Goal: Task Accomplishment & Management: Use online tool/utility

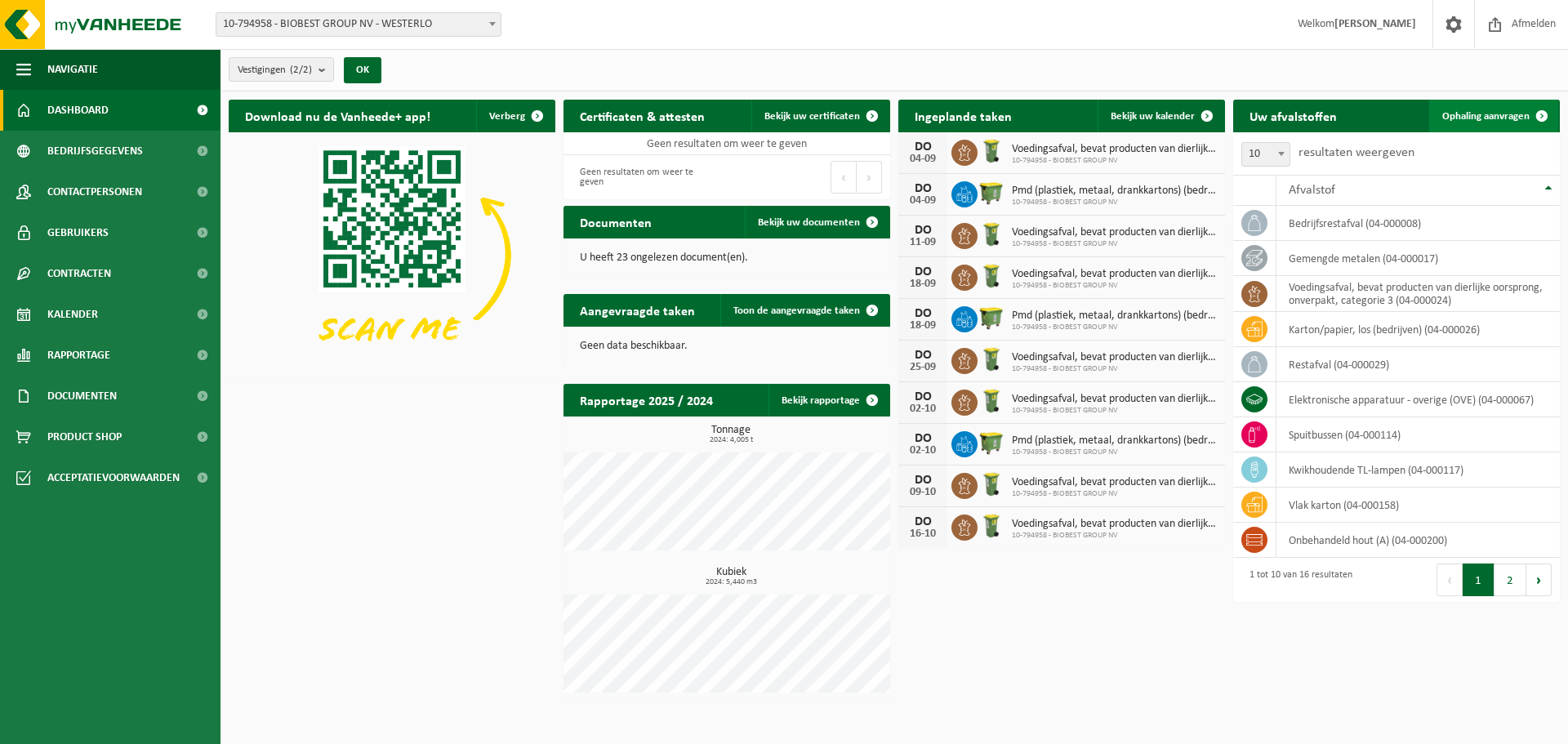
click at [1490, 114] on span "Ophaling aanvragen" at bounding box center [1486, 116] width 87 height 10
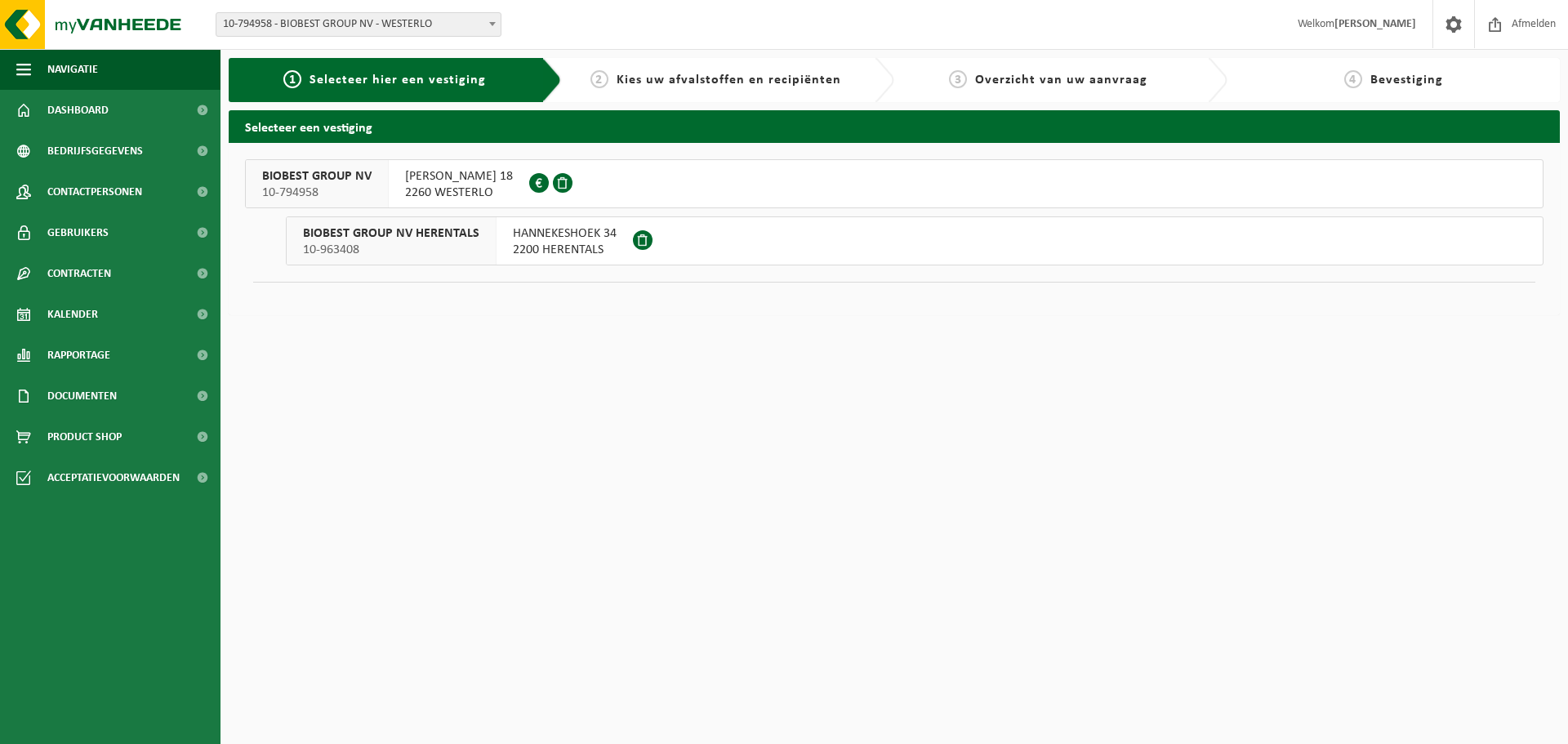
click at [410, 170] on span "ILSE VELDEN 18" at bounding box center [459, 177] width 107 height 17
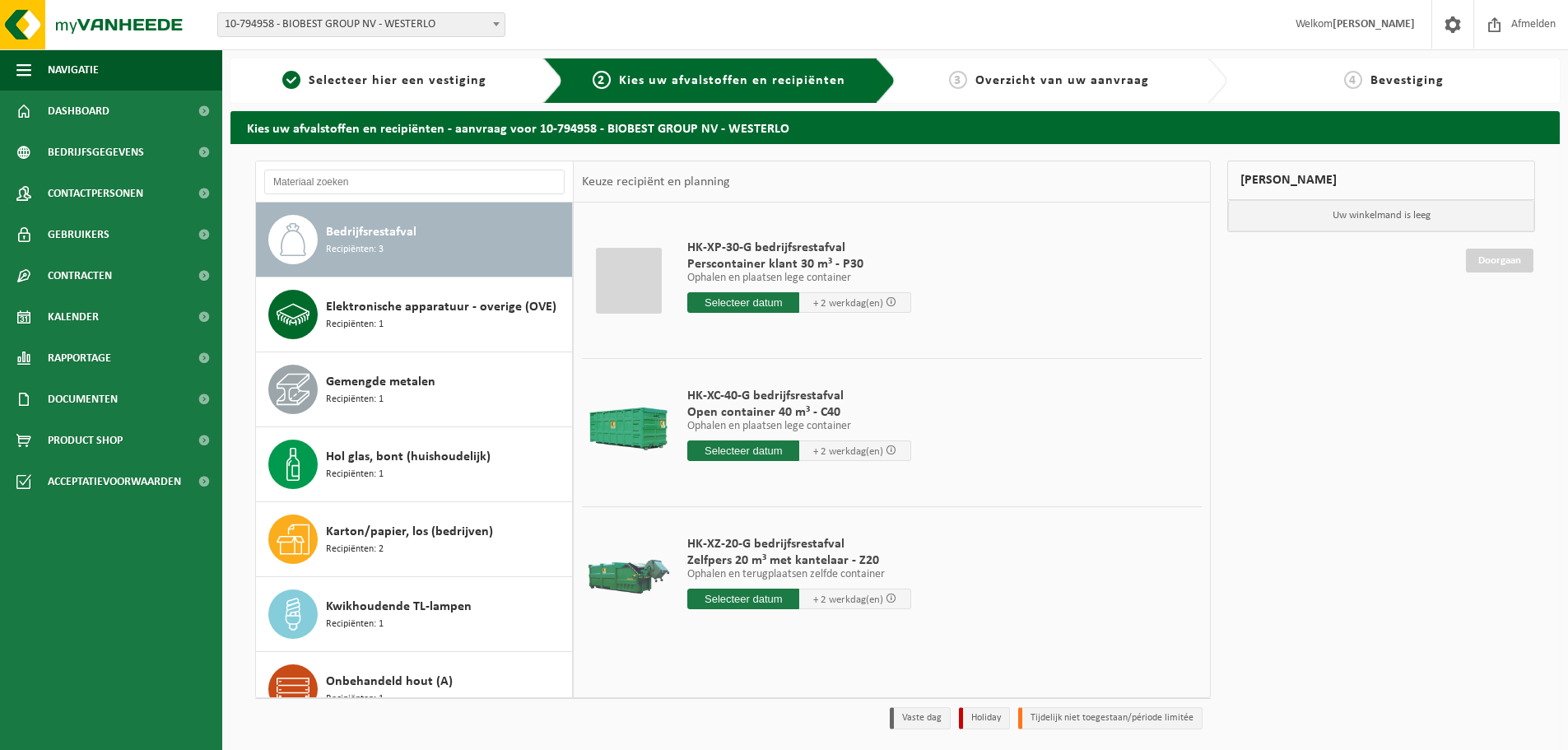
click at [404, 241] on span "Bedrijfsrestafval" at bounding box center [371, 232] width 91 height 20
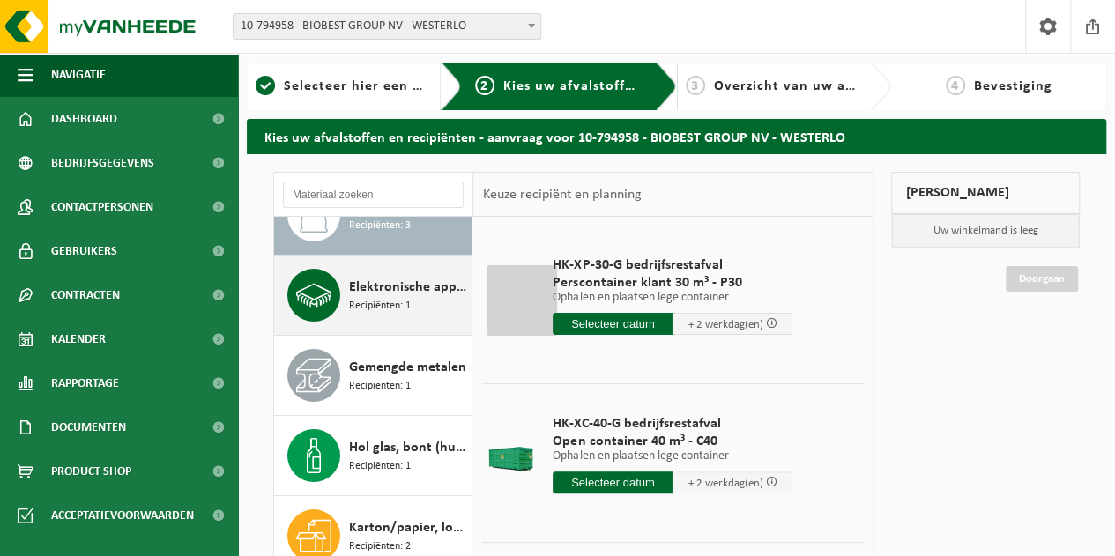
scroll to position [42, 0]
click at [390, 297] on span "Recipiënten: 1" at bounding box center [380, 305] width 62 height 17
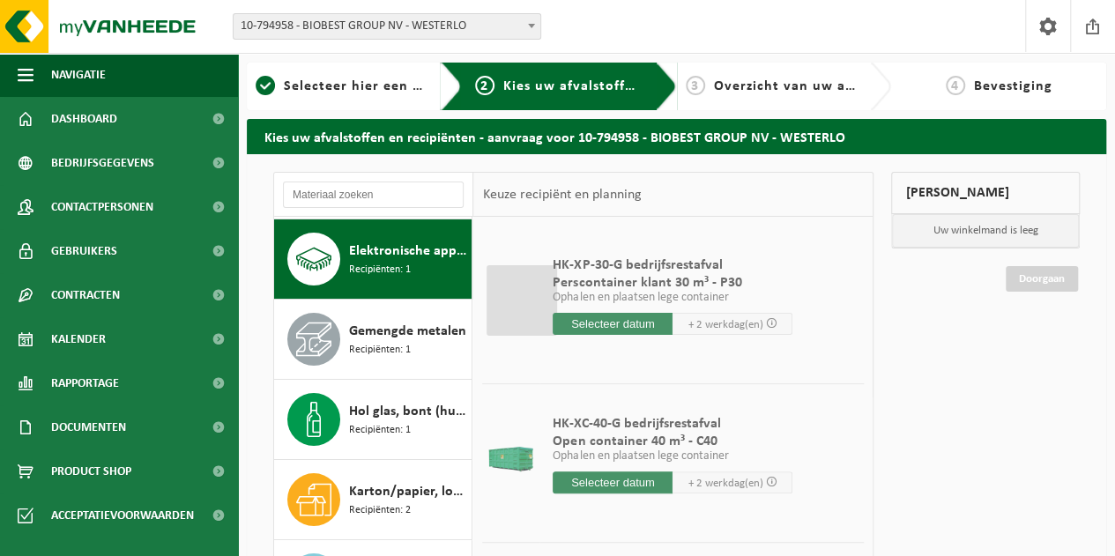
scroll to position [79, 0]
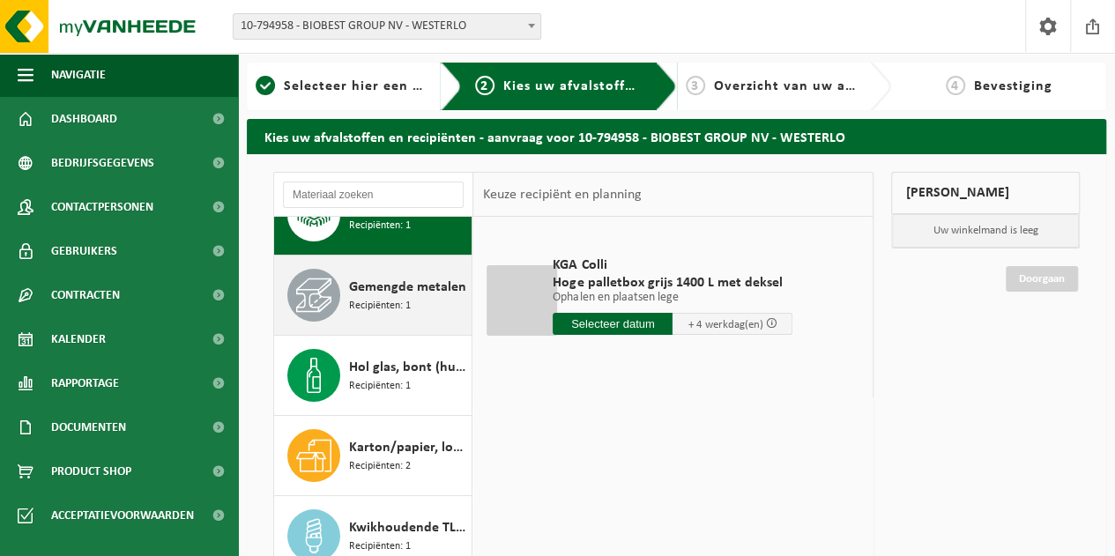
click at [356, 301] on span "Recipiënten: 1" at bounding box center [380, 306] width 62 height 17
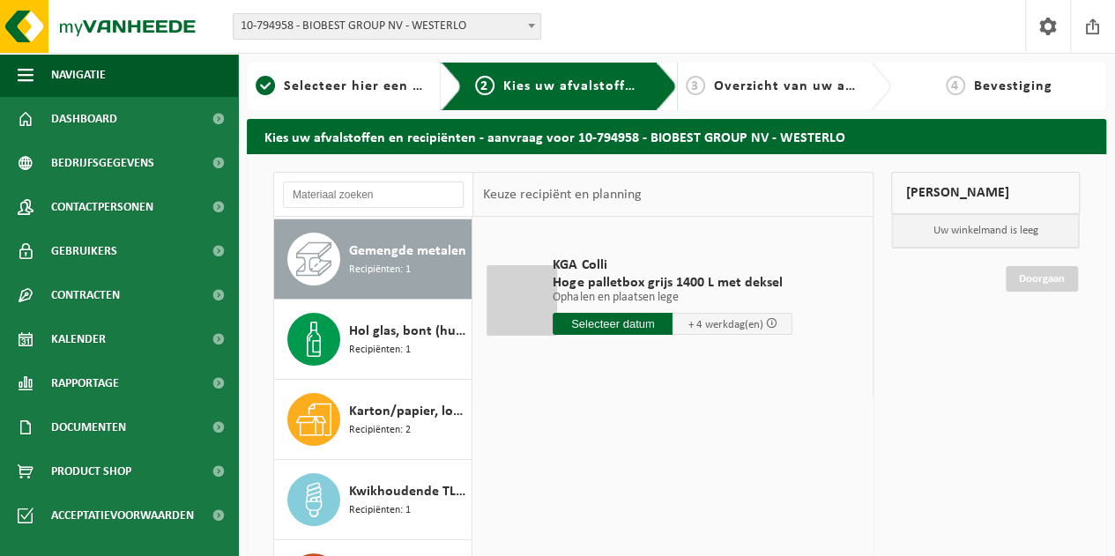
scroll to position [160, 0]
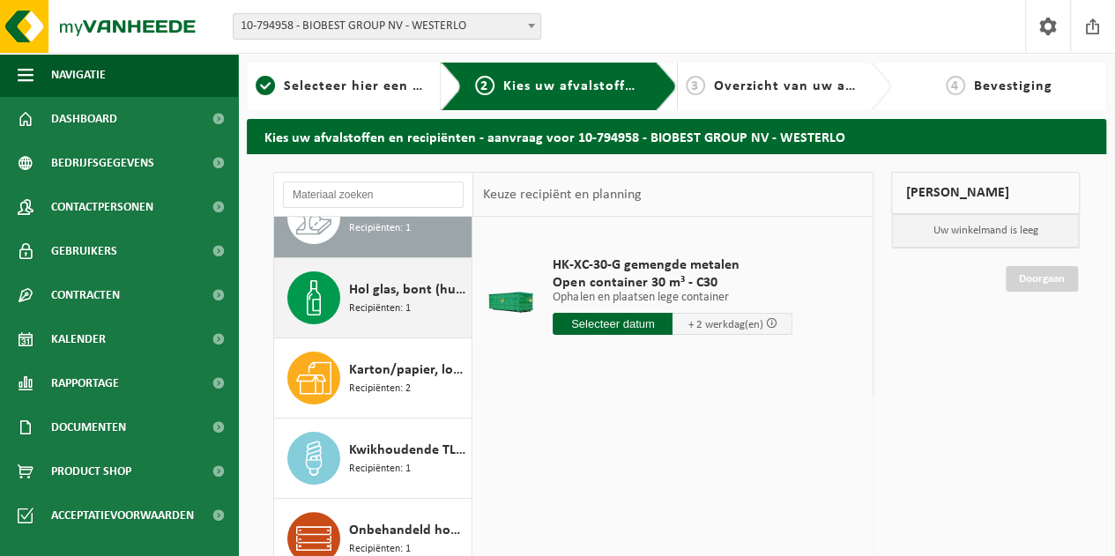
click at [367, 317] on div "Hol glas, bont (huishoudelijk) Recipiënten: 1" at bounding box center [408, 297] width 118 height 53
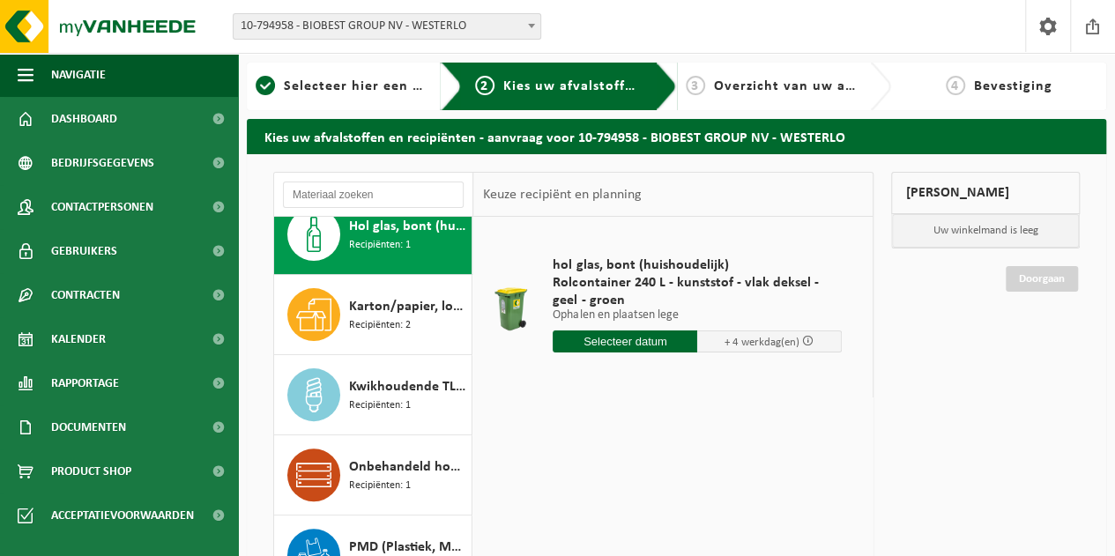
scroll to position [266, 0]
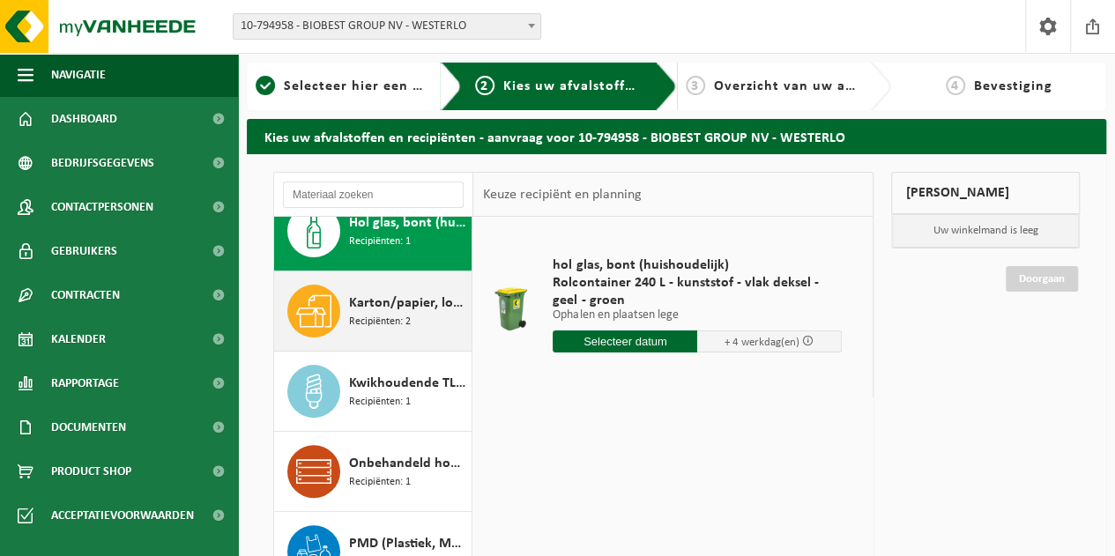
click at [361, 285] on div "Karton/papier, los (bedrijven) Recipiënten: 2" at bounding box center [408, 311] width 118 height 53
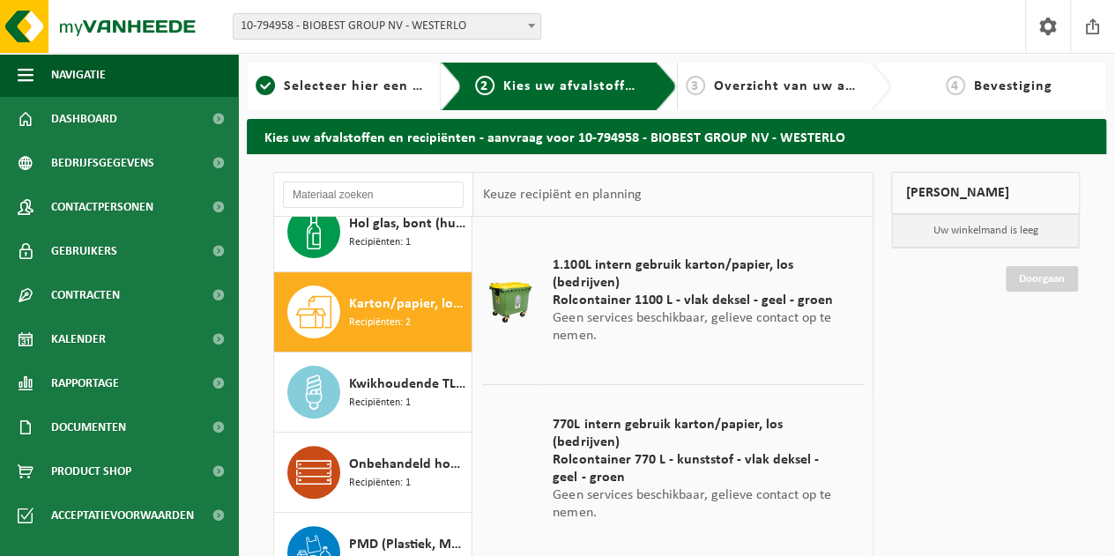
scroll to position [254, 0]
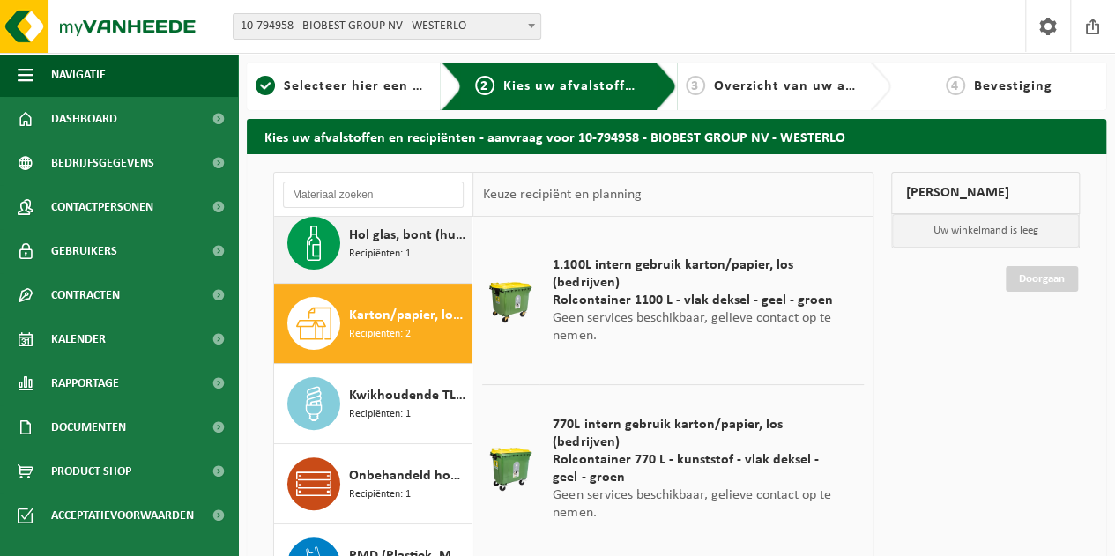
click at [392, 249] on span "Recipiënten: 1" at bounding box center [380, 254] width 62 height 17
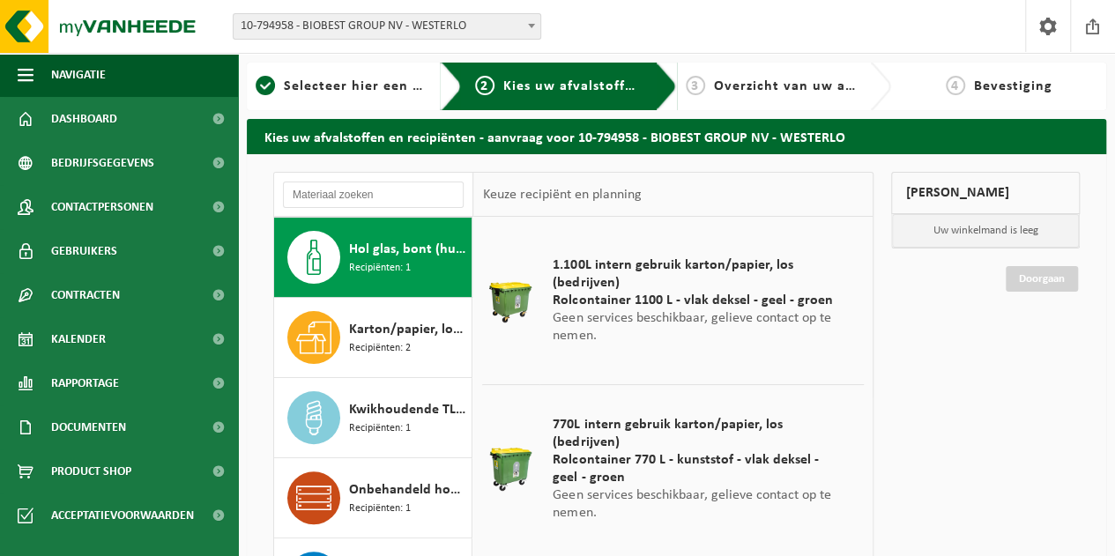
scroll to position [240, 0]
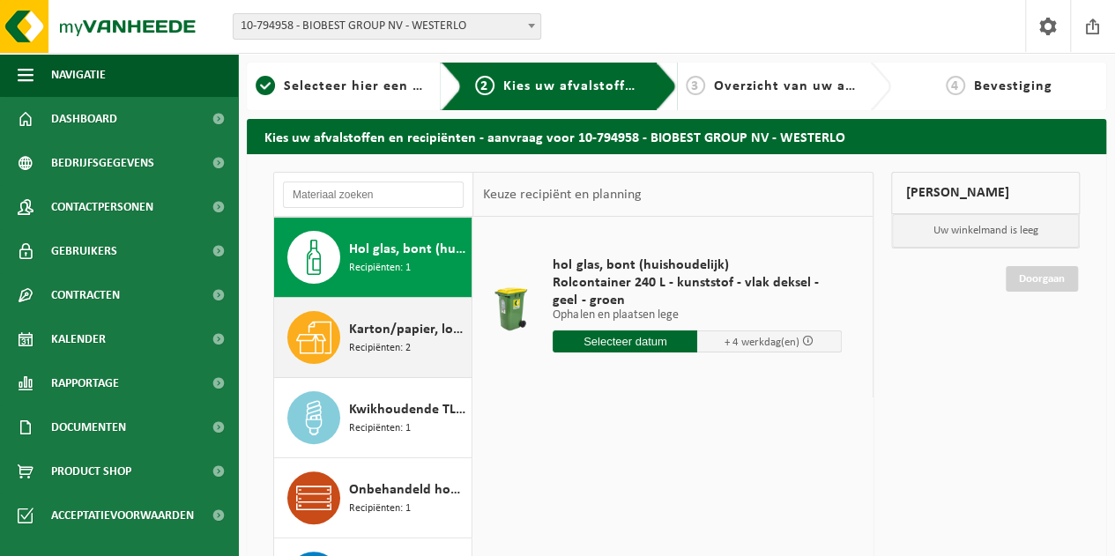
click at [375, 326] on span "Karton/papier, los (bedrijven)" at bounding box center [408, 329] width 118 height 21
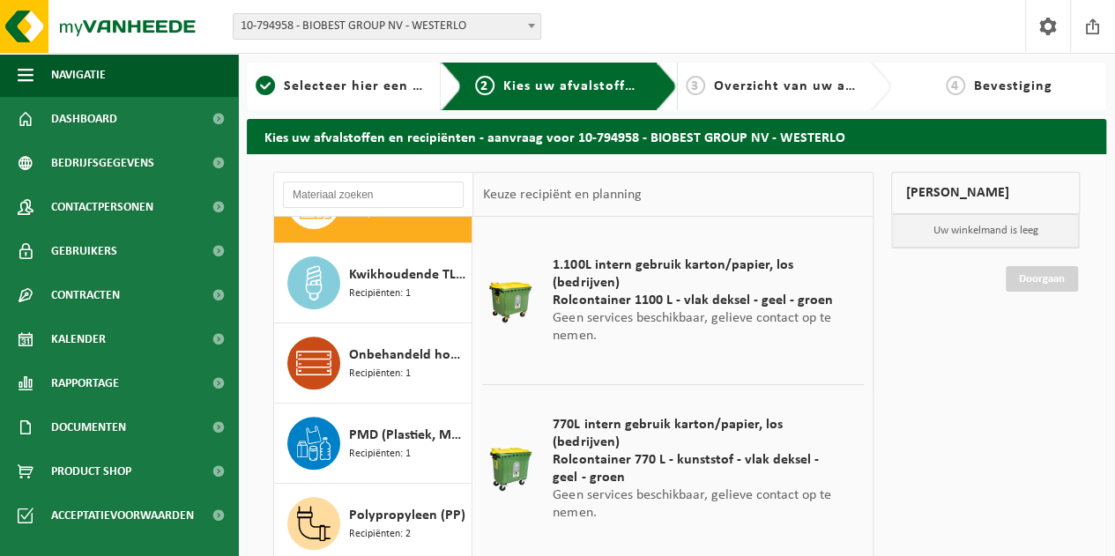
scroll to position [375, 0]
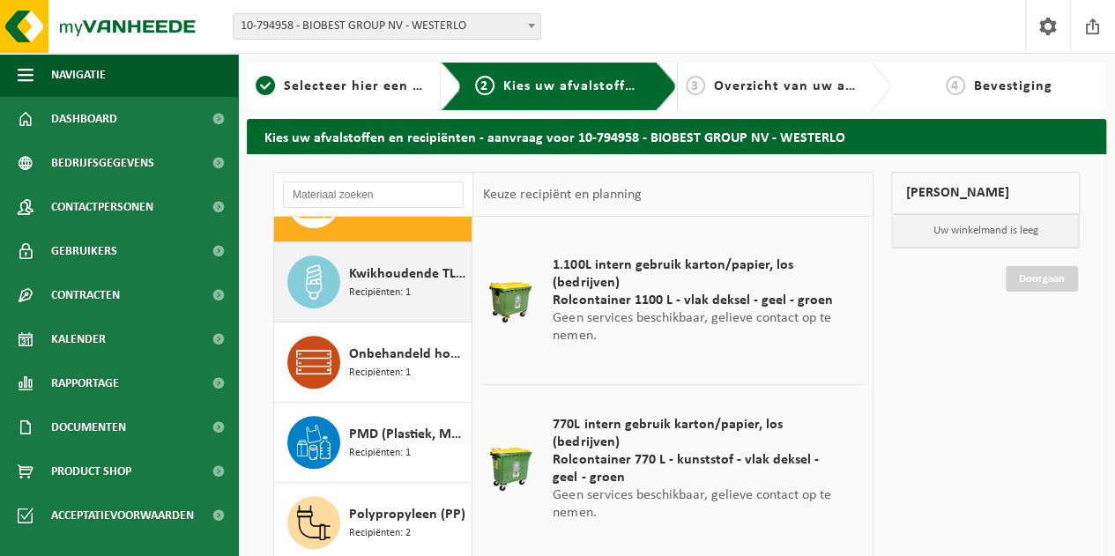
click at [387, 292] on span "Recipiënten: 1" at bounding box center [380, 293] width 62 height 17
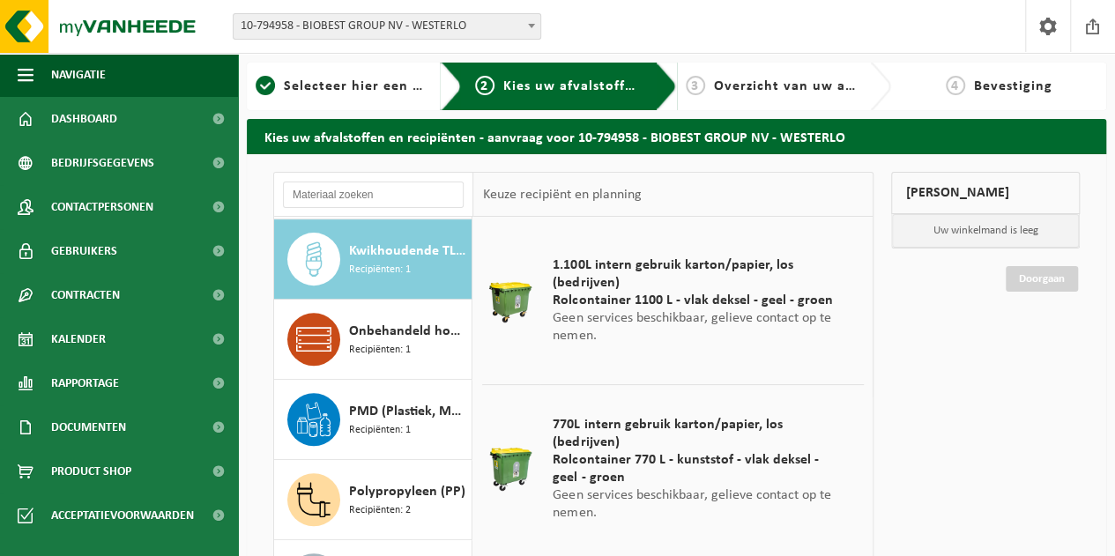
scroll to position [399, 0]
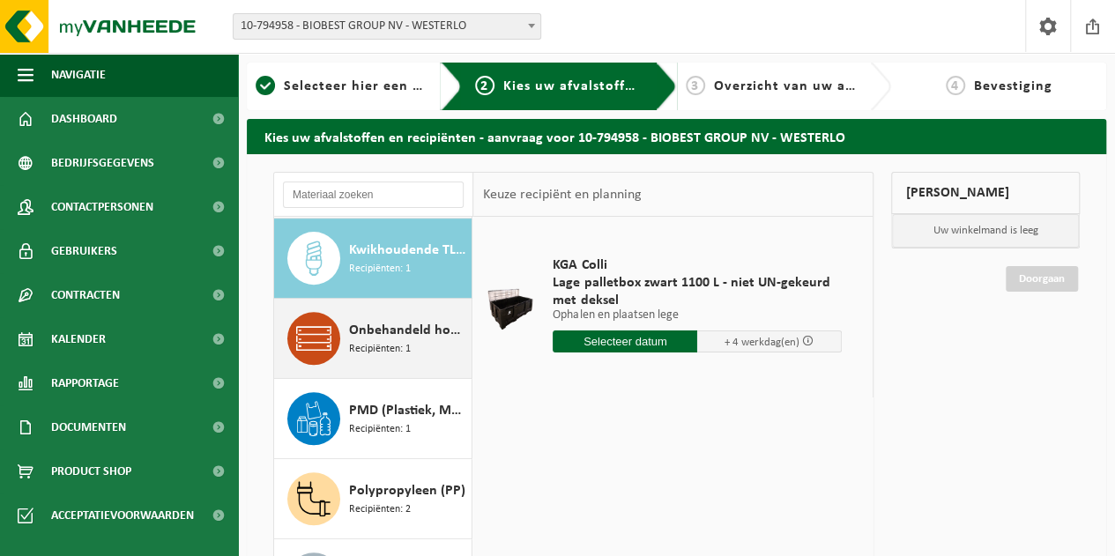
click at [371, 337] on span "Onbehandeld hout (A)" at bounding box center [408, 330] width 118 height 21
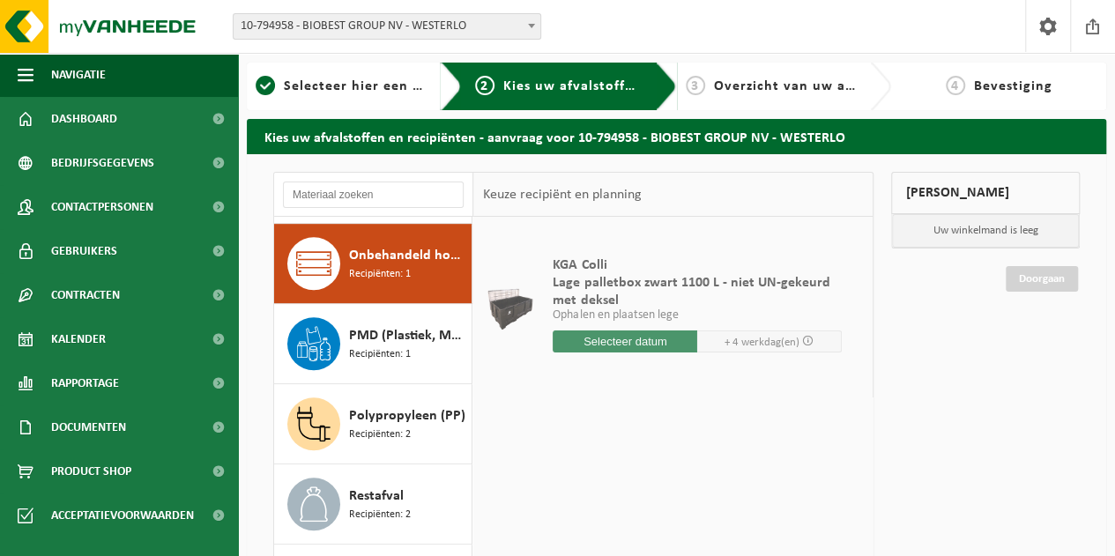
scroll to position [479, 0]
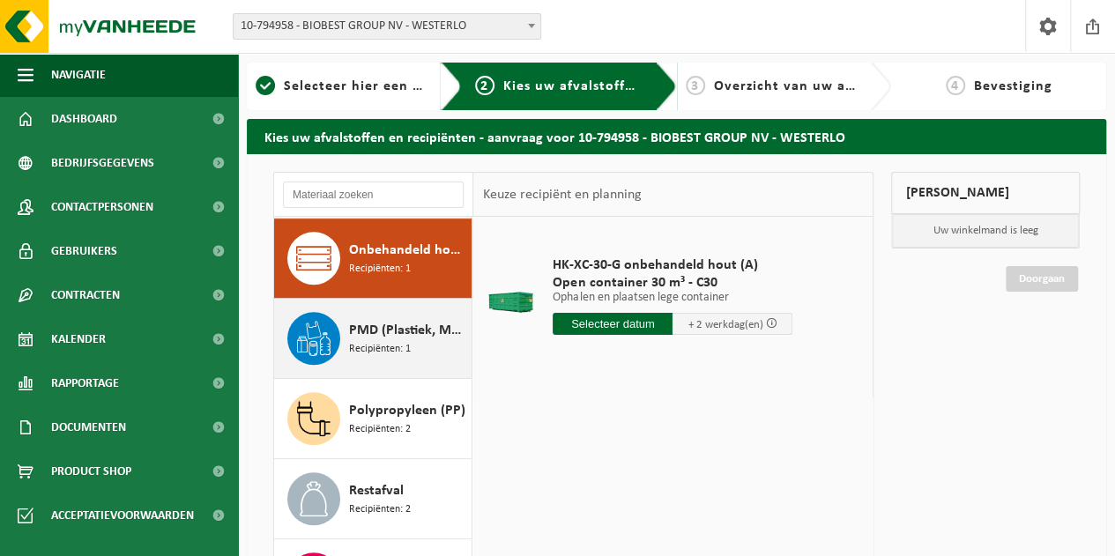
click at [372, 346] on span "Recipiënten: 1" at bounding box center [380, 349] width 62 height 17
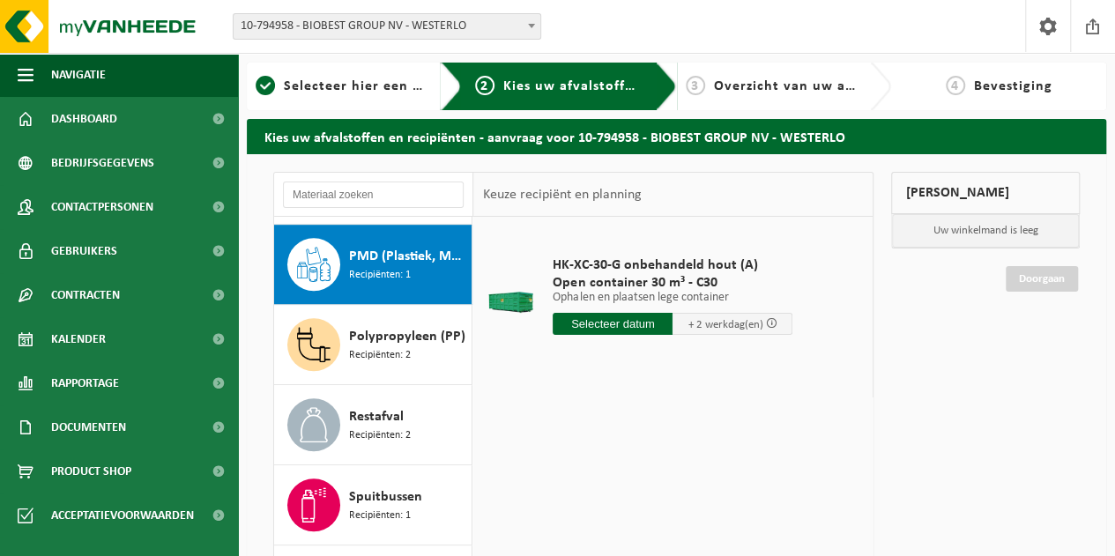
scroll to position [559, 0]
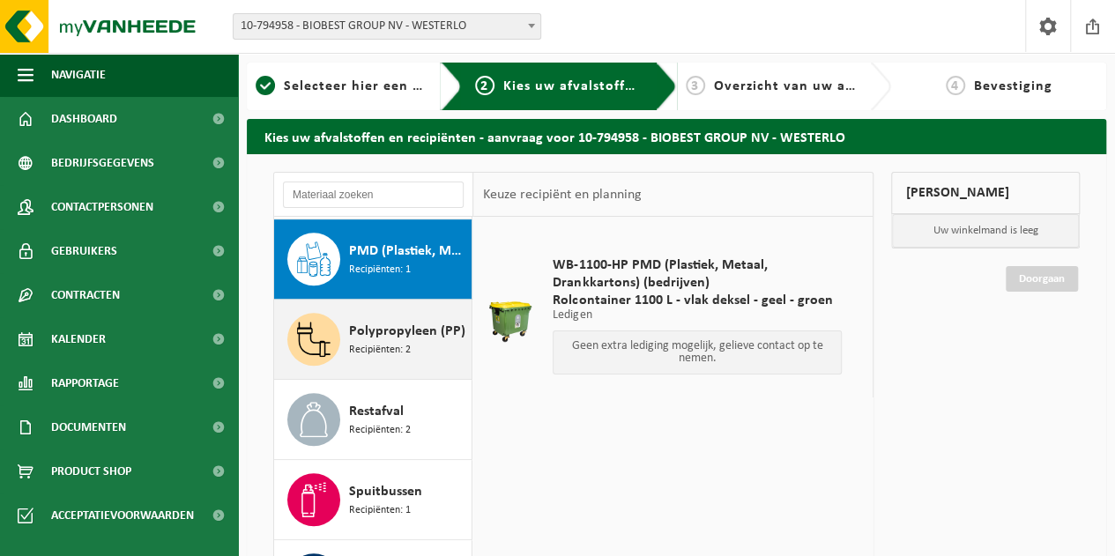
click at [368, 342] on span "Recipiënten: 2" at bounding box center [380, 350] width 62 height 17
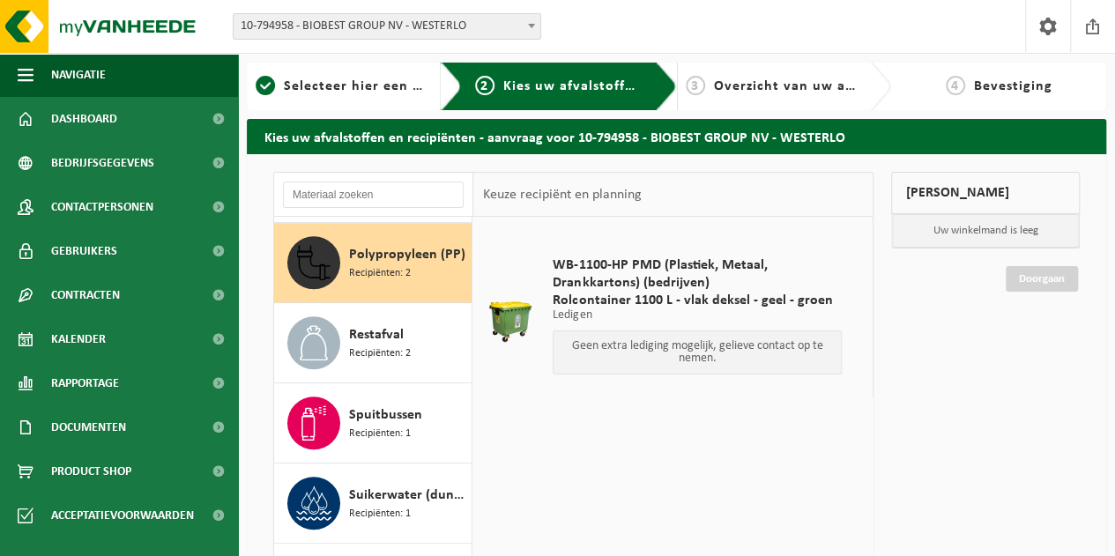
scroll to position [639, 0]
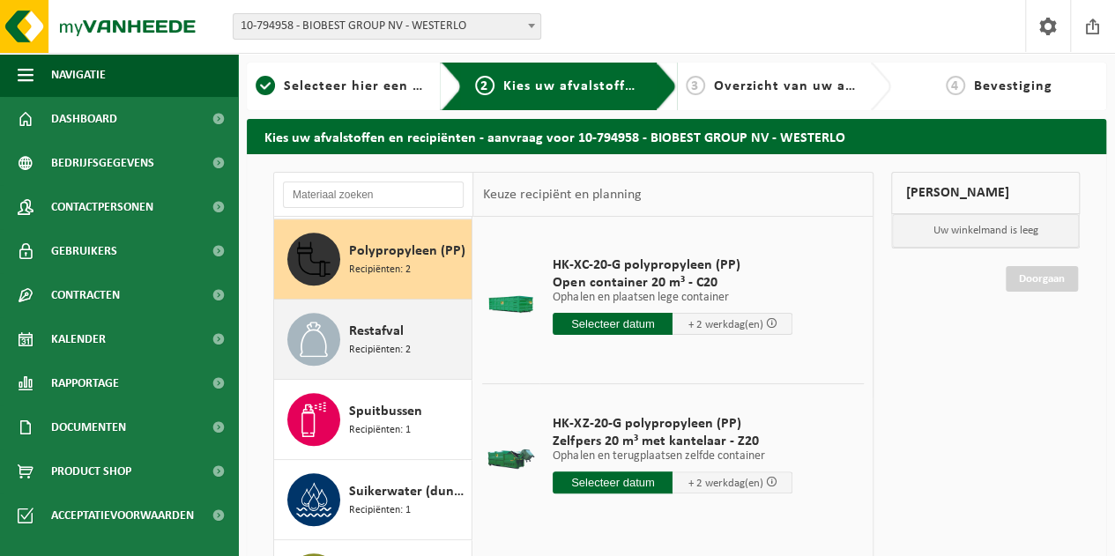
click at [380, 329] on span "Restafval" at bounding box center [376, 331] width 55 height 21
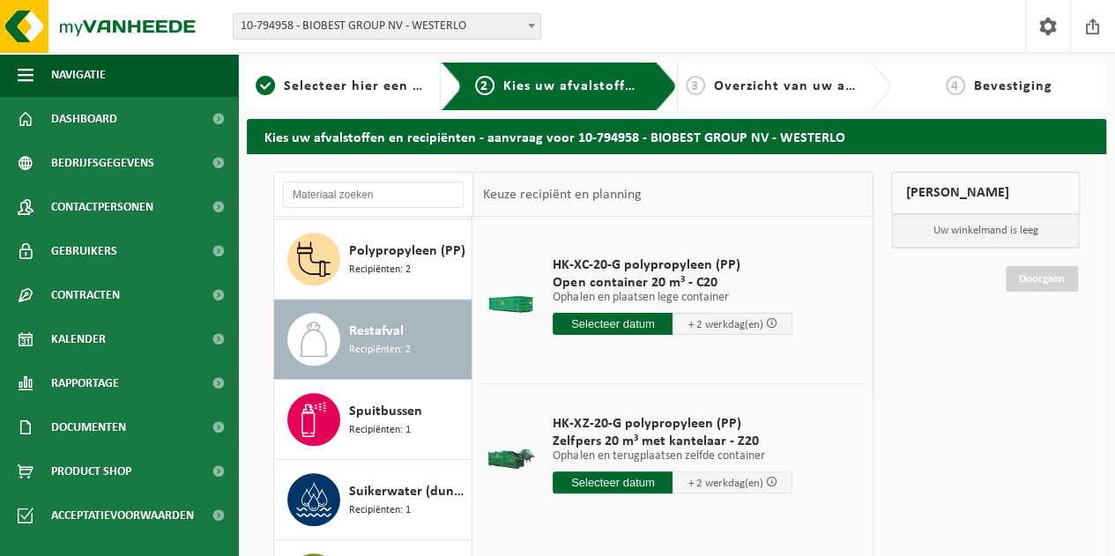
scroll to position [668, 0]
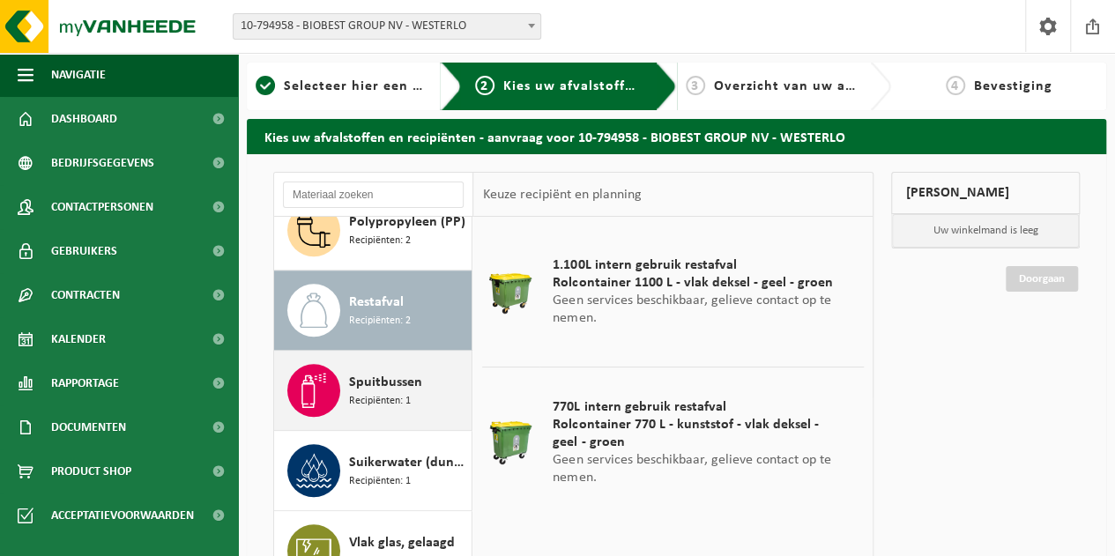
click at [372, 357] on div "Spuitbussen Recipiënten: 1" at bounding box center [373, 390] width 198 height 79
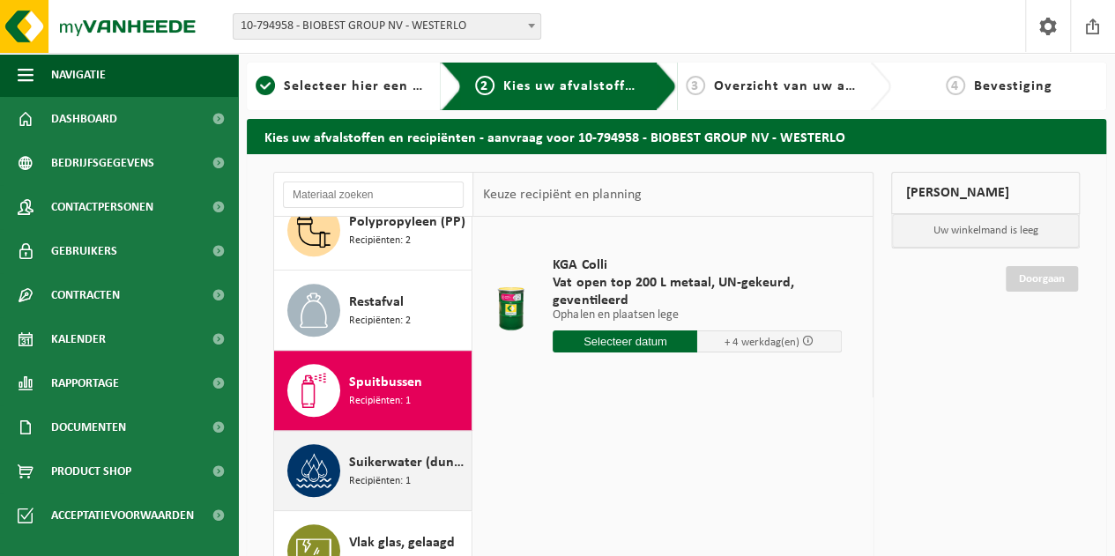
click at [358, 461] on span "Suikerwater (dunne fractie)" at bounding box center [408, 462] width 118 height 21
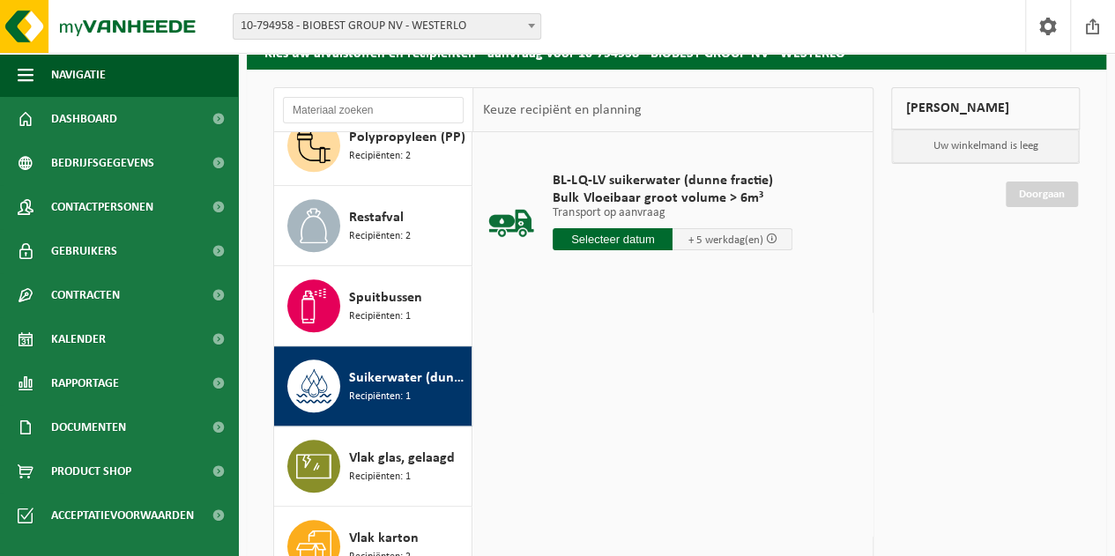
scroll to position [85, 0]
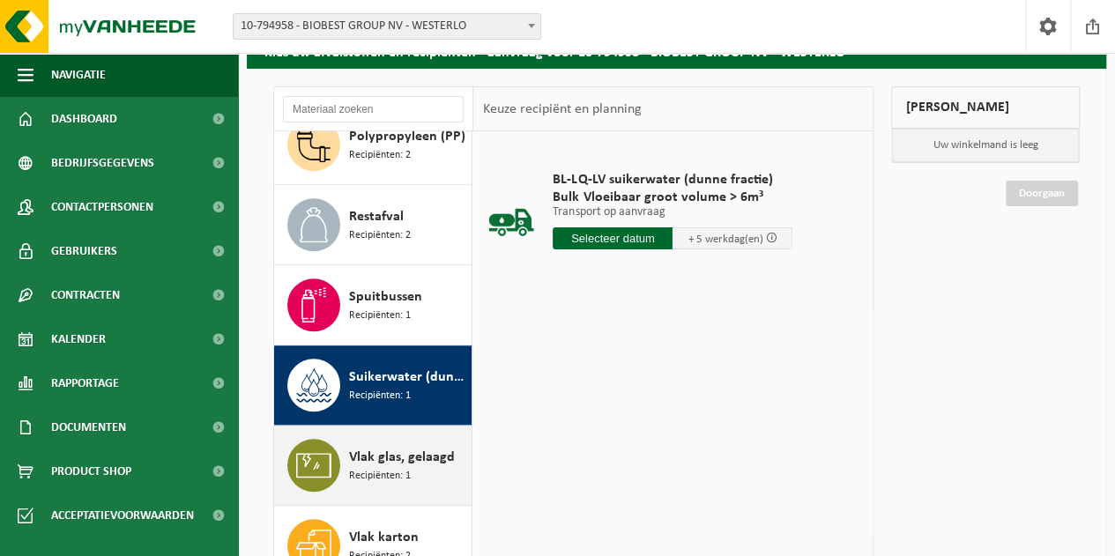
click at [384, 453] on span "Vlak glas, gelaagd" at bounding box center [402, 457] width 106 height 21
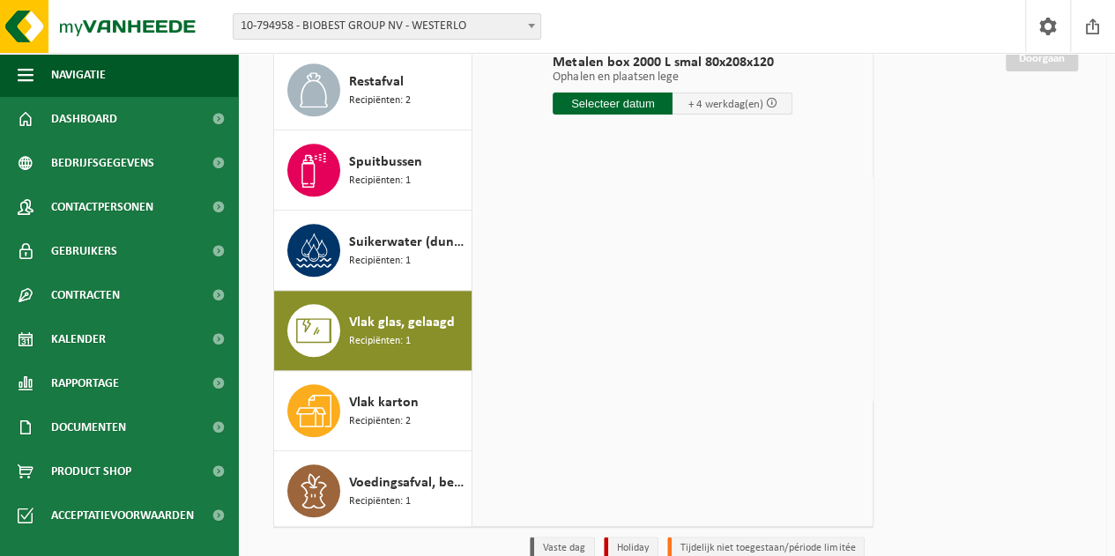
scroll to position [221, 0]
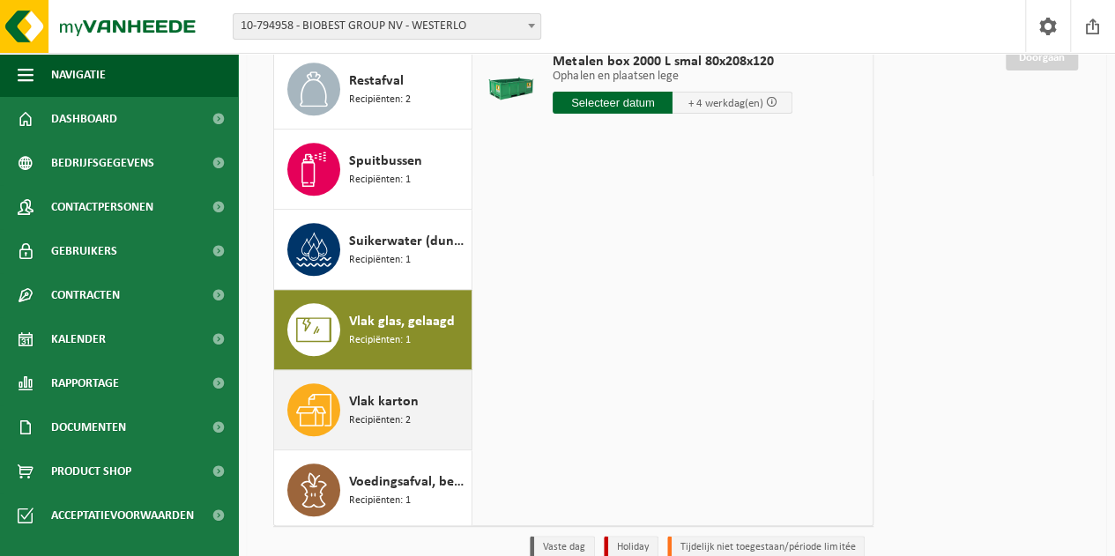
click at [388, 402] on span "Vlak karton" at bounding box center [384, 401] width 70 height 21
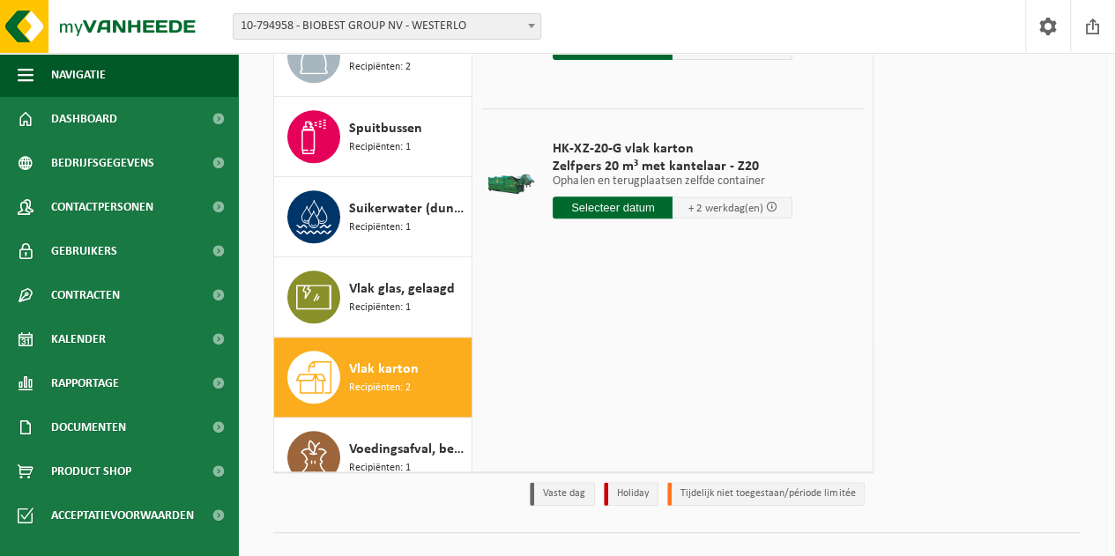
scroll to position [668, 0]
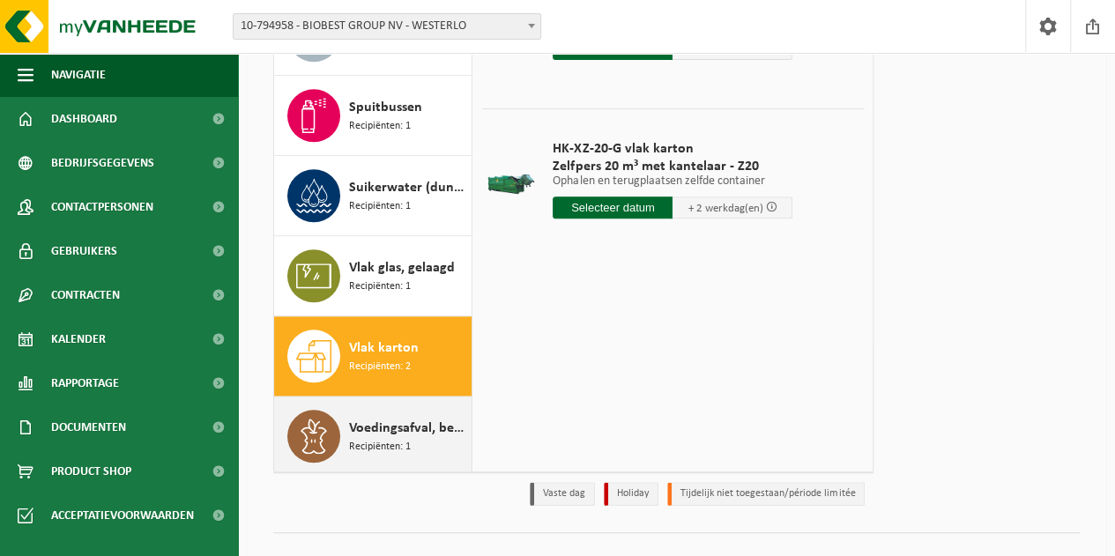
click at [391, 418] on span "Voedingsafval, bevat producten van dierlijke oorsprong, onverpakt, categorie 3" at bounding box center [408, 428] width 118 height 21
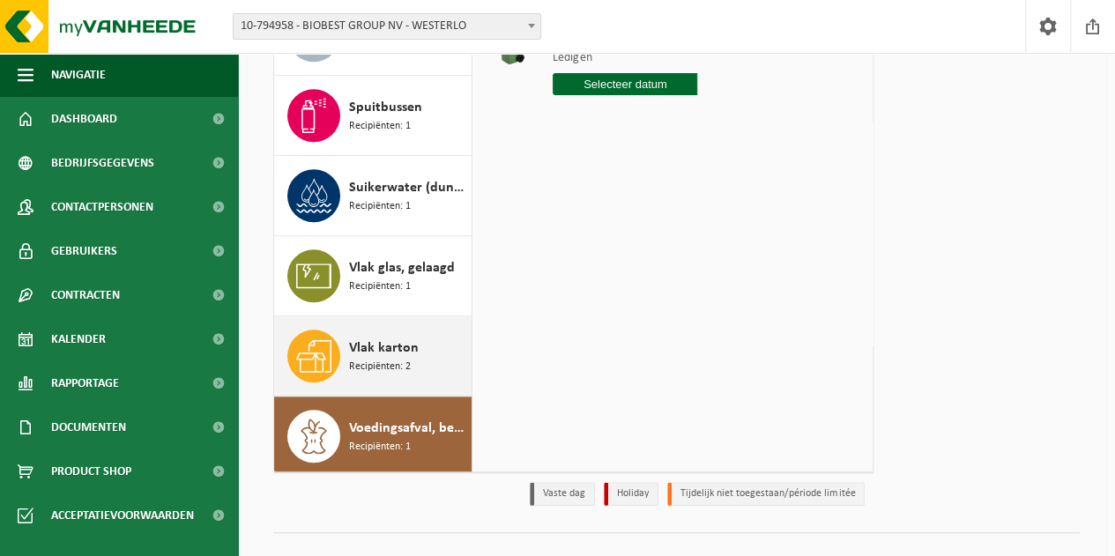
click at [412, 355] on div "Vlak karton Recipiënten: 2" at bounding box center [408, 356] width 118 height 53
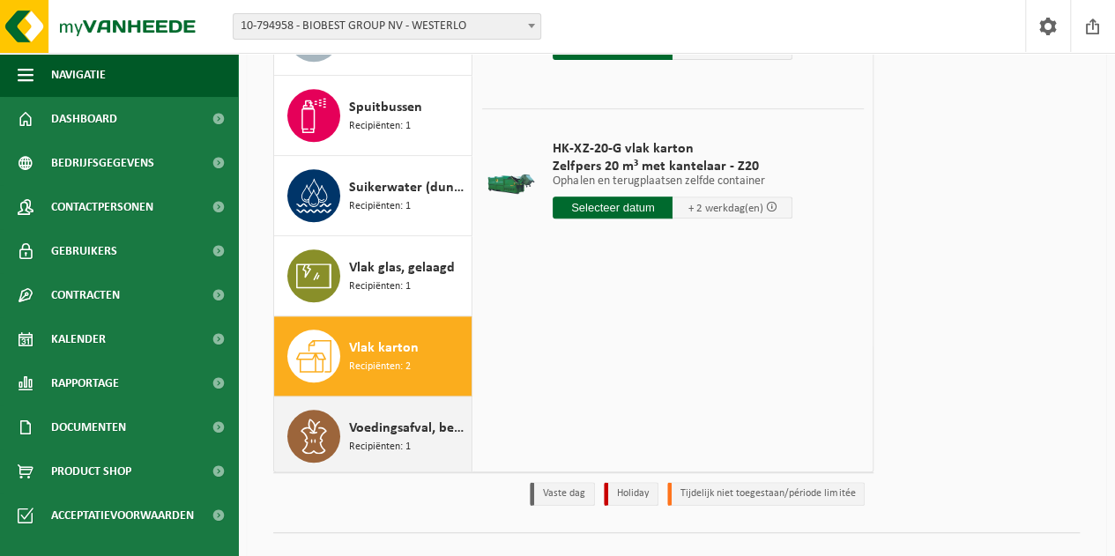
click at [395, 410] on div "Voedingsafval, bevat producten van dierlijke oorsprong, onverpakt, categorie 3 …" at bounding box center [408, 436] width 118 height 53
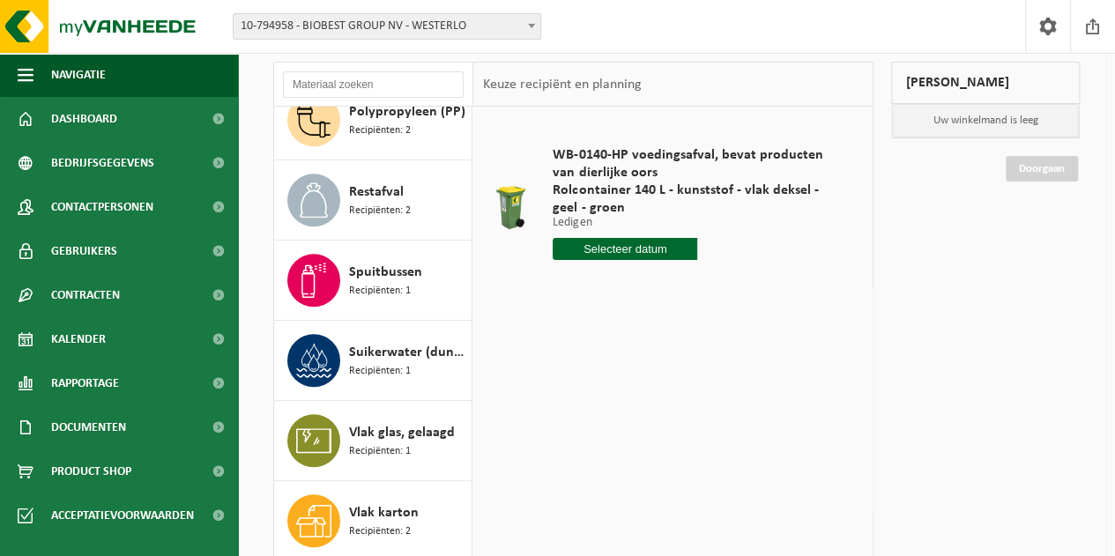
scroll to position [94, 0]
